Goal: Task Accomplishment & Management: Use online tool/utility

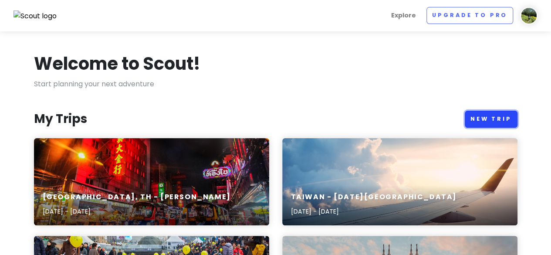
click at [493, 111] on link "New Trip" at bounding box center [491, 119] width 53 height 17
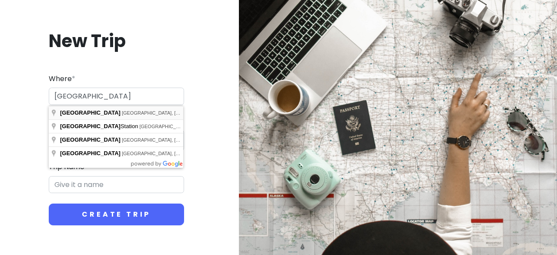
type input "[GEOGRAPHIC_DATA], [GEOGRAPHIC_DATA], [GEOGRAPHIC_DATA]"
type input "New Orleans Trip"
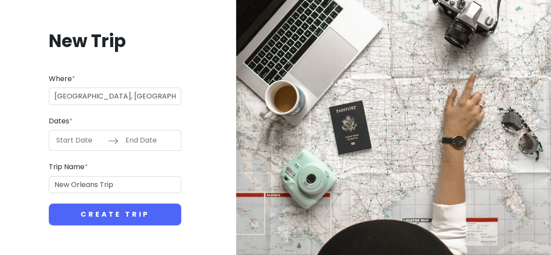
click at [73, 142] on input "Start Date" at bounding box center [79, 140] width 57 height 20
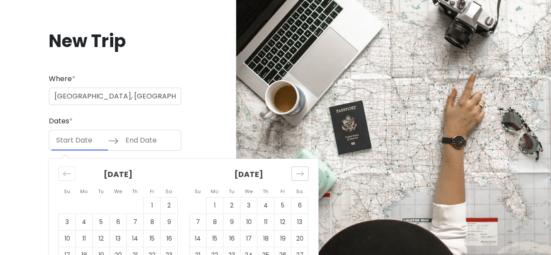
click at [301, 175] on icon "Move forward to switch to the next month." at bounding box center [300, 173] width 8 height 8
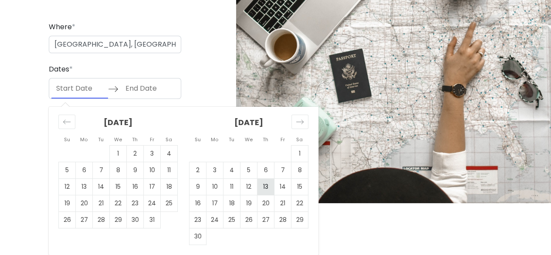
click at [263, 188] on td "13" at bounding box center [265, 186] width 17 height 17
type input "[DATE]"
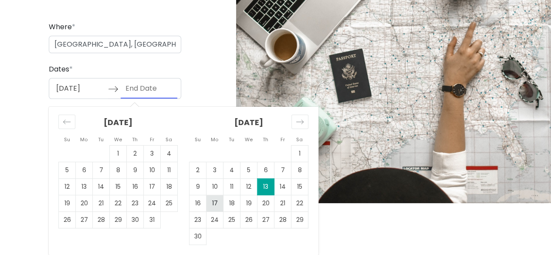
click at [215, 210] on td "17" at bounding box center [214, 203] width 17 height 17
type input "[DATE]"
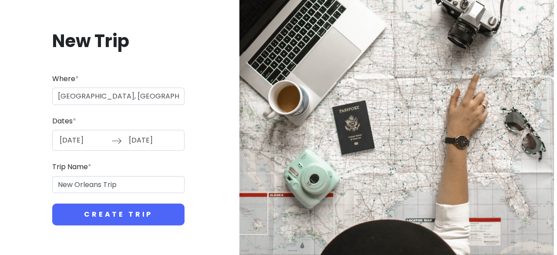
scroll to position [0, 0]
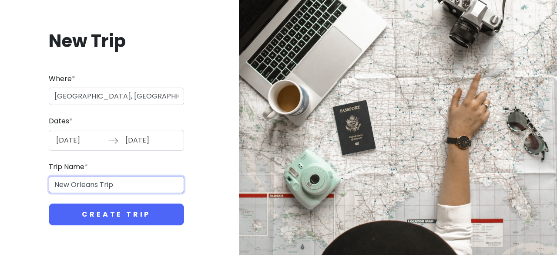
click at [125, 179] on input "New Orleans Trip" at bounding box center [116, 184] width 135 height 17
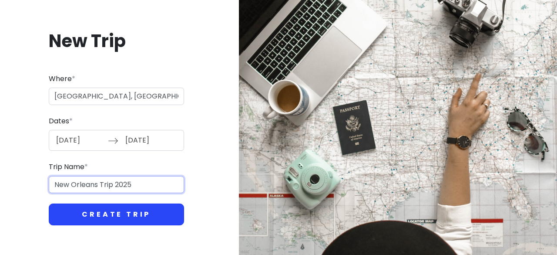
type input "New Orleans Trip 2025"
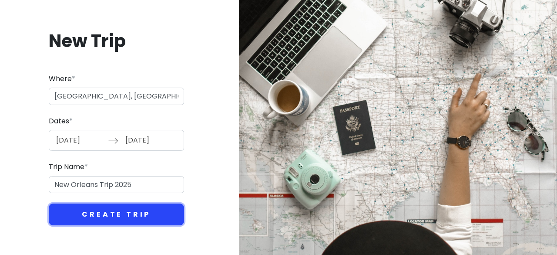
click at [124, 213] on button "Create Trip" at bounding box center [116, 214] width 135 height 22
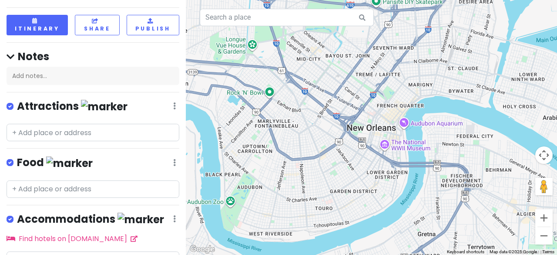
scroll to position [100, 0]
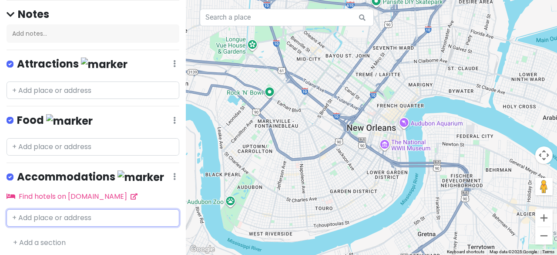
click at [48, 210] on input "text" at bounding box center [93, 217] width 173 height 17
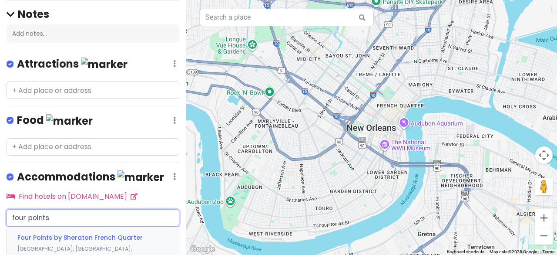
type input "four points s"
click at [64, 239] on div "Four Points by Sheraton [GEOGRAPHIC_DATA], [GEOGRAPHIC_DATA], [GEOGRAPHIC_DATA]…" at bounding box center [93, 248] width 172 height 43
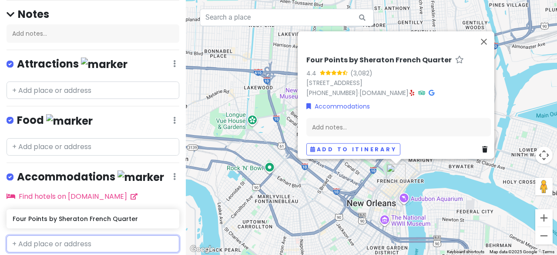
click at [61, 246] on input "text" at bounding box center [93, 243] width 173 height 17
type input "w"
type input "the westin"
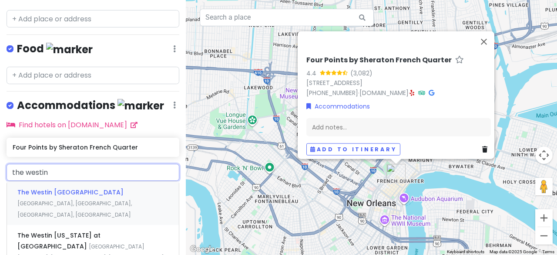
click at [78, 194] on div "The Westin [GEOGRAPHIC_DATA], [GEOGRAPHIC_DATA], [GEOGRAPHIC_DATA], [GEOGRAPHIC…" at bounding box center [93, 202] width 172 height 43
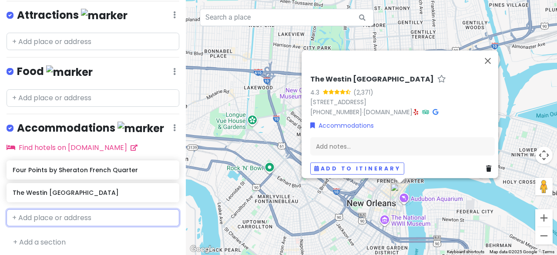
click at [63, 215] on input "text" at bounding box center [93, 217] width 173 height 17
type input "omni"
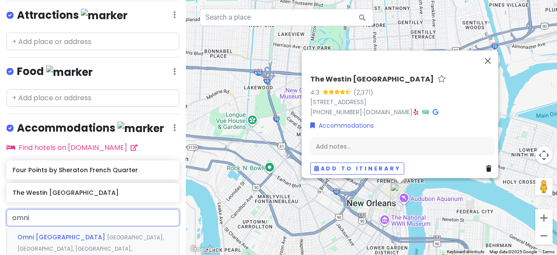
click at [77, 252] on div "Omni [GEOGRAPHIC_DATA], [GEOGRAPHIC_DATA], [GEOGRAPHIC_DATA], [GEOGRAPHIC_DATA]" at bounding box center [93, 247] width 172 height 43
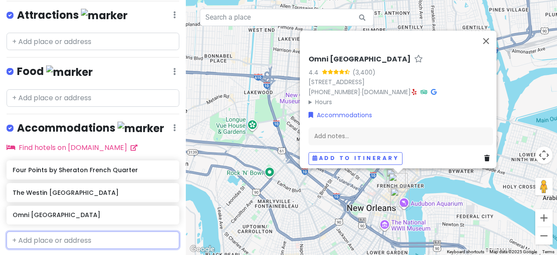
click at [62, 238] on input "text" at bounding box center [93, 239] width 173 height 17
type input "hotel montele"
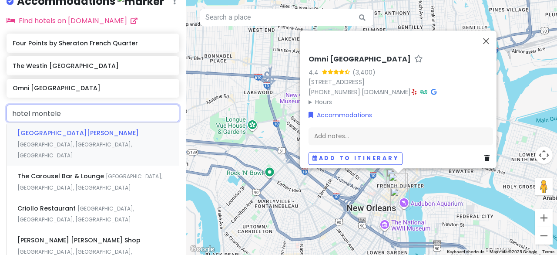
click at [98, 125] on div "[GEOGRAPHIC_DATA][PERSON_NAME], [GEOGRAPHIC_DATA], [GEOGRAPHIC_DATA]" at bounding box center [93, 143] width 172 height 43
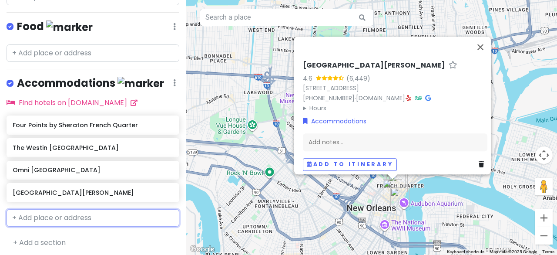
click at [68, 214] on input "text" at bounding box center [93, 217] width 173 height 17
type input "sheraton"
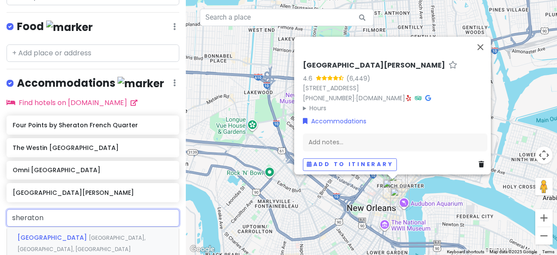
click at [89, 233] on span "[GEOGRAPHIC_DATA]" at bounding box center [52, 237] width 71 height 9
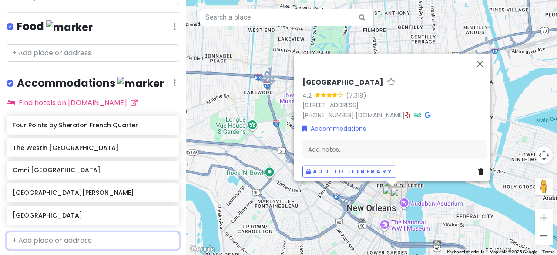
click at [81, 232] on input "text" at bounding box center [93, 240] width 173 height 17
type input "le meridi"
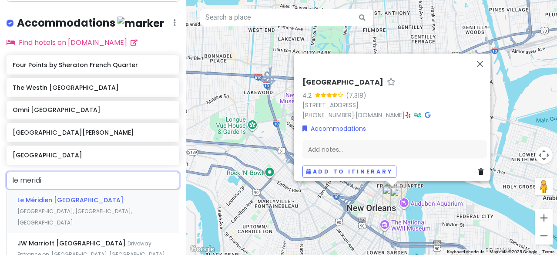
click at [98, 201] on div "Le Méridien [GEOGRAPHIC_DATA], [GEOGRAPHIC_DATA], [GEOGRAPHIC_DATA], [GEOGRAPHI…" at bounding box center [93, 210] width 172 height 43
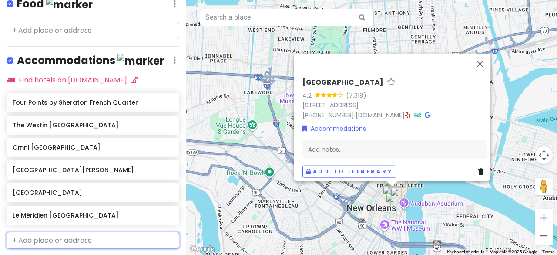
scroll to position [239, 0]
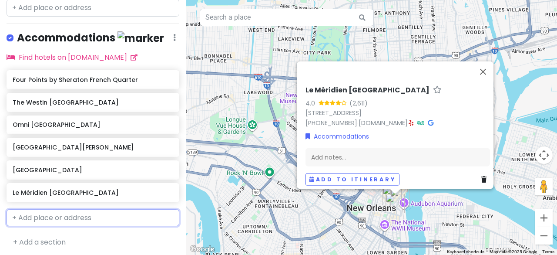
click at [73, 217] on input "text" at bounding box center [93, 217] width 173 height 17
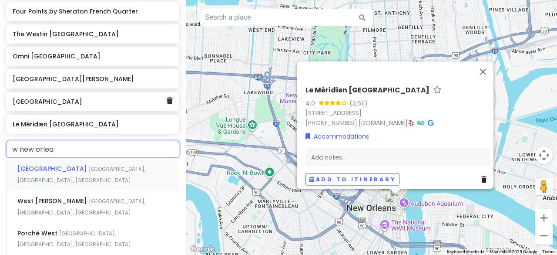
scroll to position [308, 0]
click at [11, 144] on input "w [GEOGRAPHIC_DATA]" at bounding box center [93, 148] width 173 height 17
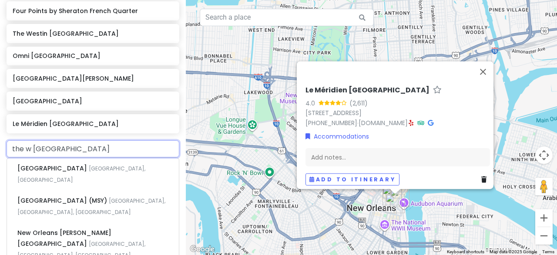
click at [68, 142] on input "the w [GEOGRAPHIC_DATA]" at bounding box center [93, 148] width 173 height 17
type input "q&"
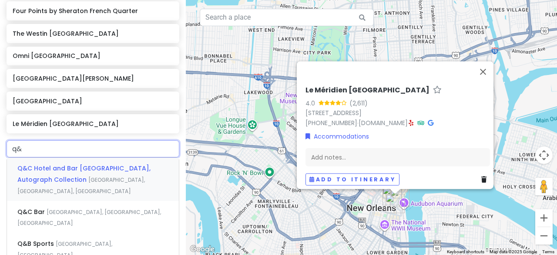
click at [90, 164] on span "Q&C Hotel and Bar [GEOGRAPHIC_DATA], Autograph Collection" at bounding box center [83, 174] width 133 height 20
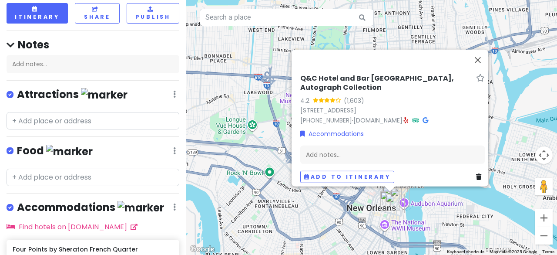
scroll to position [69, 0]
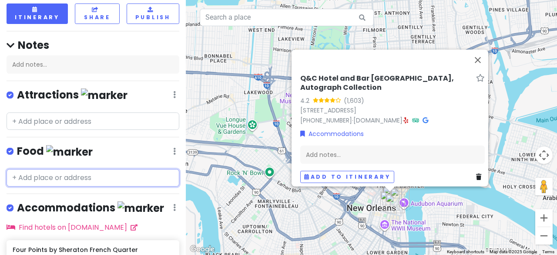
click at [45, 171] on input "text" at bounding box center [93, 177] width 173 height 17
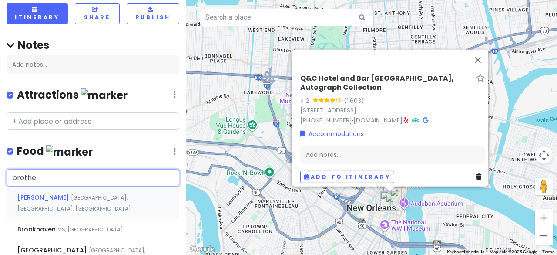
type input "brother"
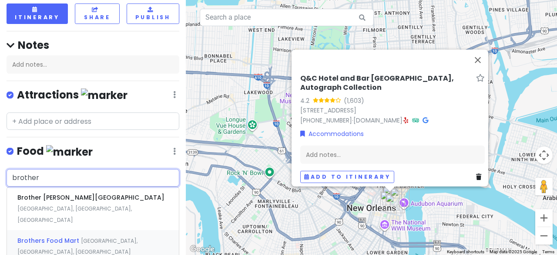
click at [61, 233] on div "Brothers Food Mart [GEOGRAPHIC_DATA], [GEOGRAPHIC_DATA], [GEOGRAPHIC_DATA]" at bounding box center [93, 246] width 172 height 32
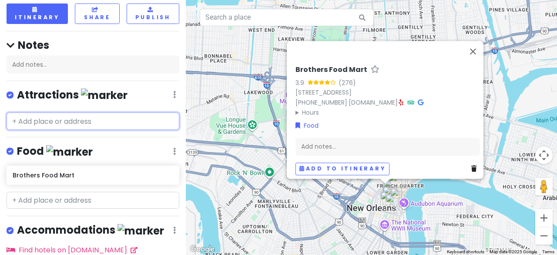
click at [69, 123] on input "text" at bounding box center [93, 120] width 173 height 17
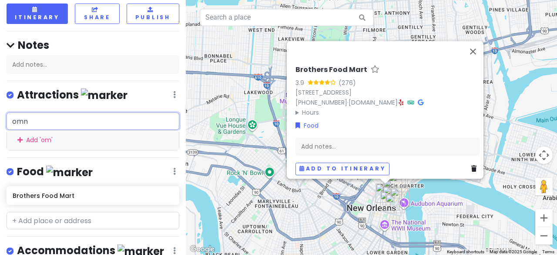
type input "omni"
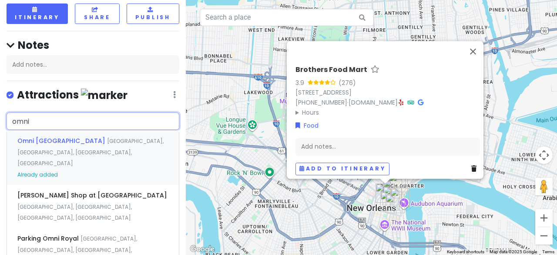
click at [87, 142] on span "[GEOGRAPHIC_DATA], [GEOGRAPHIC_DATA], [GEOGRAPHIC_DATA], [GEOGRAPHIC_DATA]" at bounding box center [90, 152] width 146 height 30
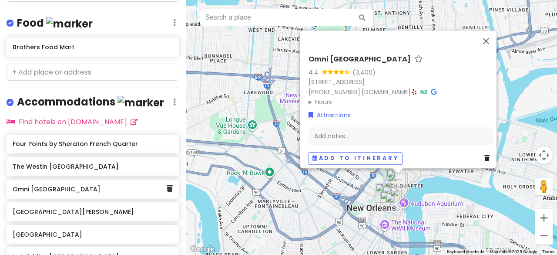
scroll to position [221, 0]
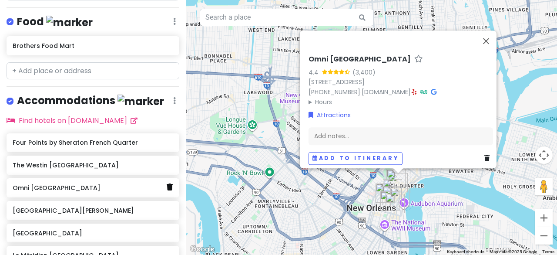
click at [167, 183] on icon at bounding box center [170, 186] width 6 height 7
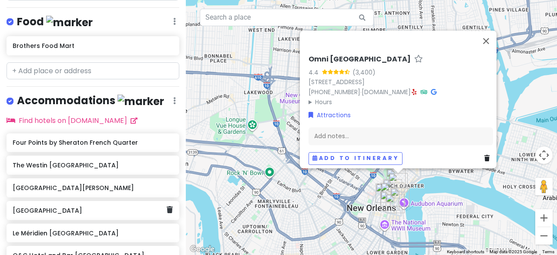
scroll to position [292, 0]
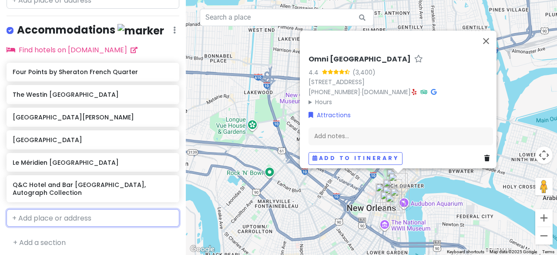
click at [69, 209] on input "text" at bounding box center [93, 217] width 173 height 17
type input "hyatt"
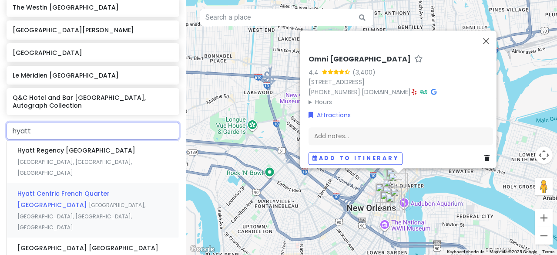
click at [83, 189] on span "Hyatt Centric French Quarter [GEOGRAPHIC_DATA]" at bounding box center [63, 199] width 92 height 20
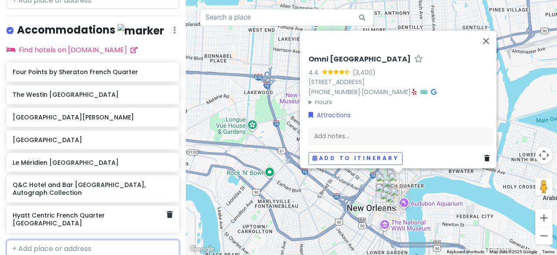
scroll to position [314, 0]
